Goal: Find specific page/section: Find specific page/section

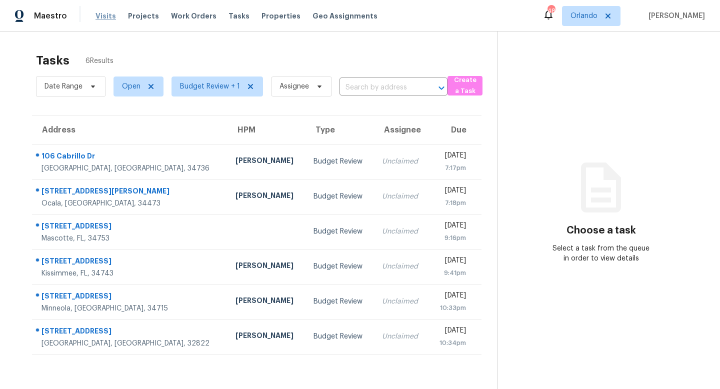
click at [100, 17] on span "Visits" at bounding box center [105, 16] width 20 height 10
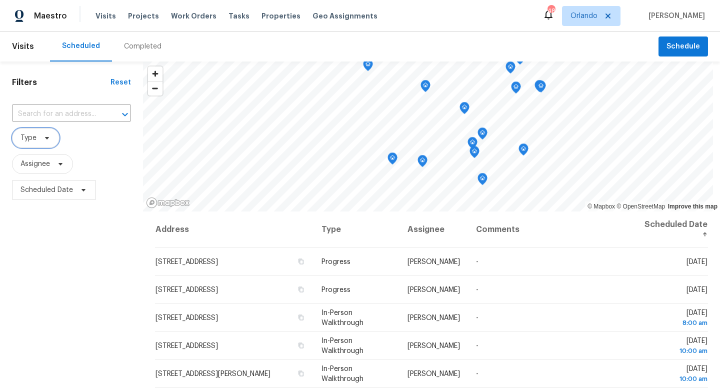
click at [45, 139] on icon at bounding box center [47, 138] width 8 height 8
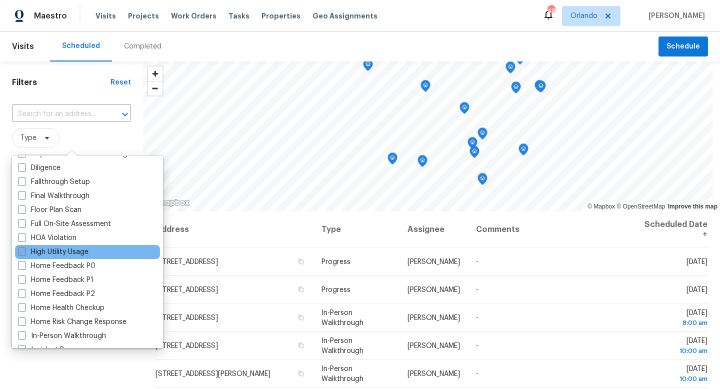
scroll to position [240, 0]
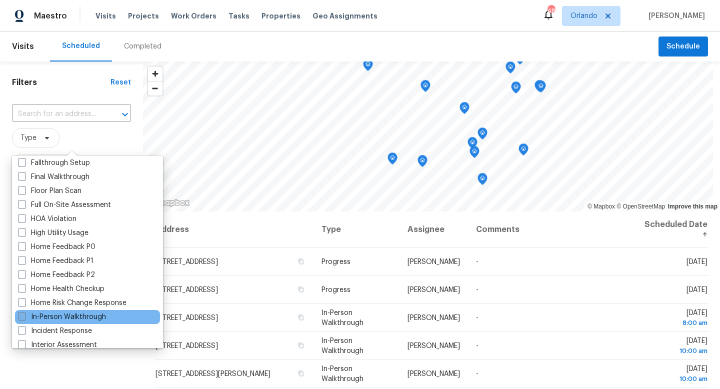
click at [23, 316] on span at bounding box center [22, 316] width 8 height 8
click at [23, 316] on input "In-Person Walkthrough" at bounding box center [21, 315] width 6 height 6
checkbox input "true"
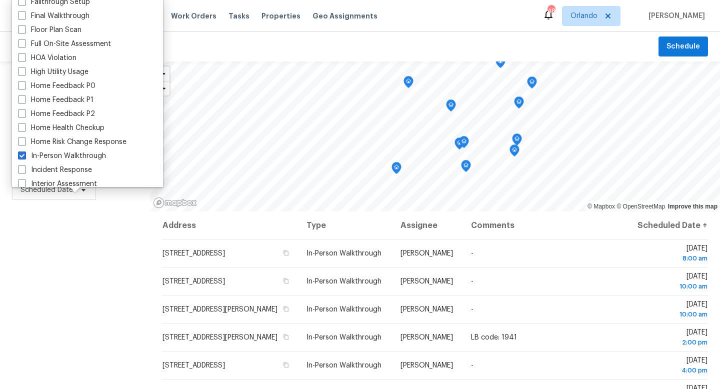
click at [60, 269] on div "Filters Reset ​ In-Person Walkthrough Assignee Scheduled Date" at bounding box center [75, 291] width 150 height 461
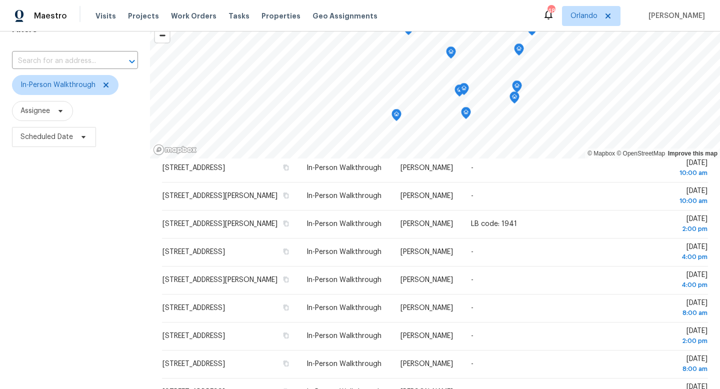
scroll to position [65, 0]
